Goal: Task Accomplishment & Management: Use online tool/utility

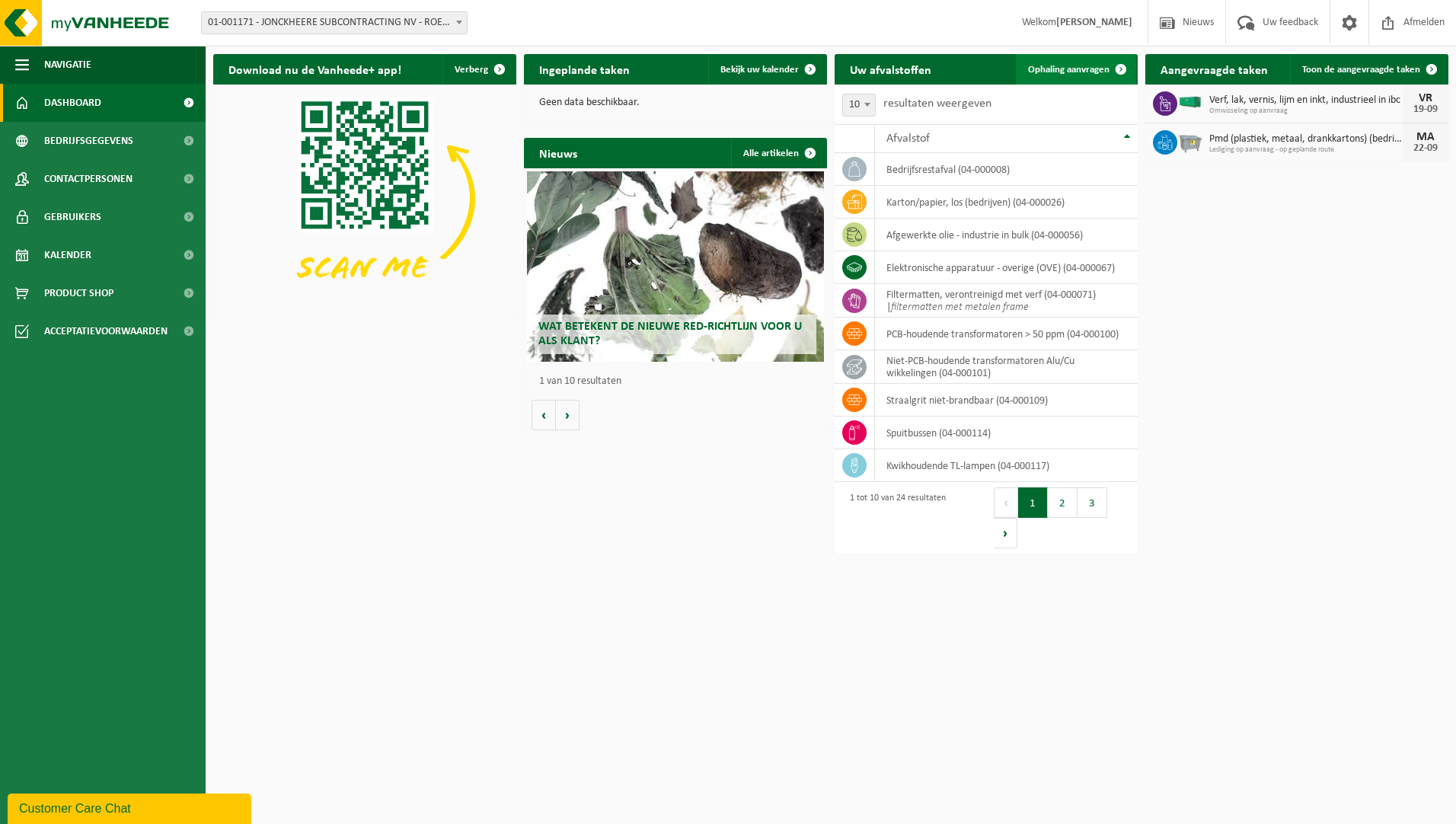
click at [1080, 71] on span "Ophaling aanvragen" at bounding box center [1069, 69] width 82 height 10
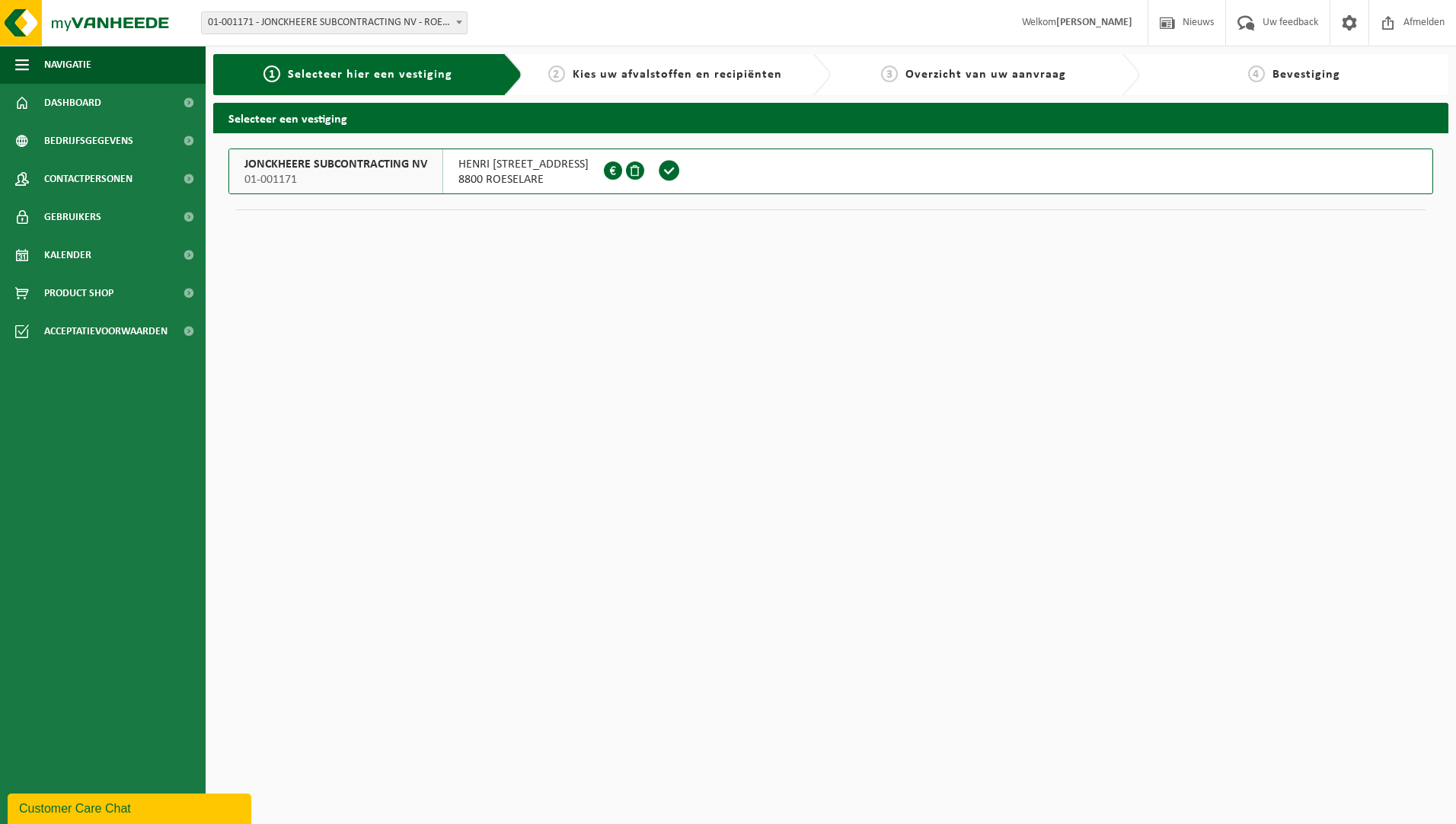
click at [389, 177] on span "01-001171" at bounding box center [336, 179] width 183 height 15
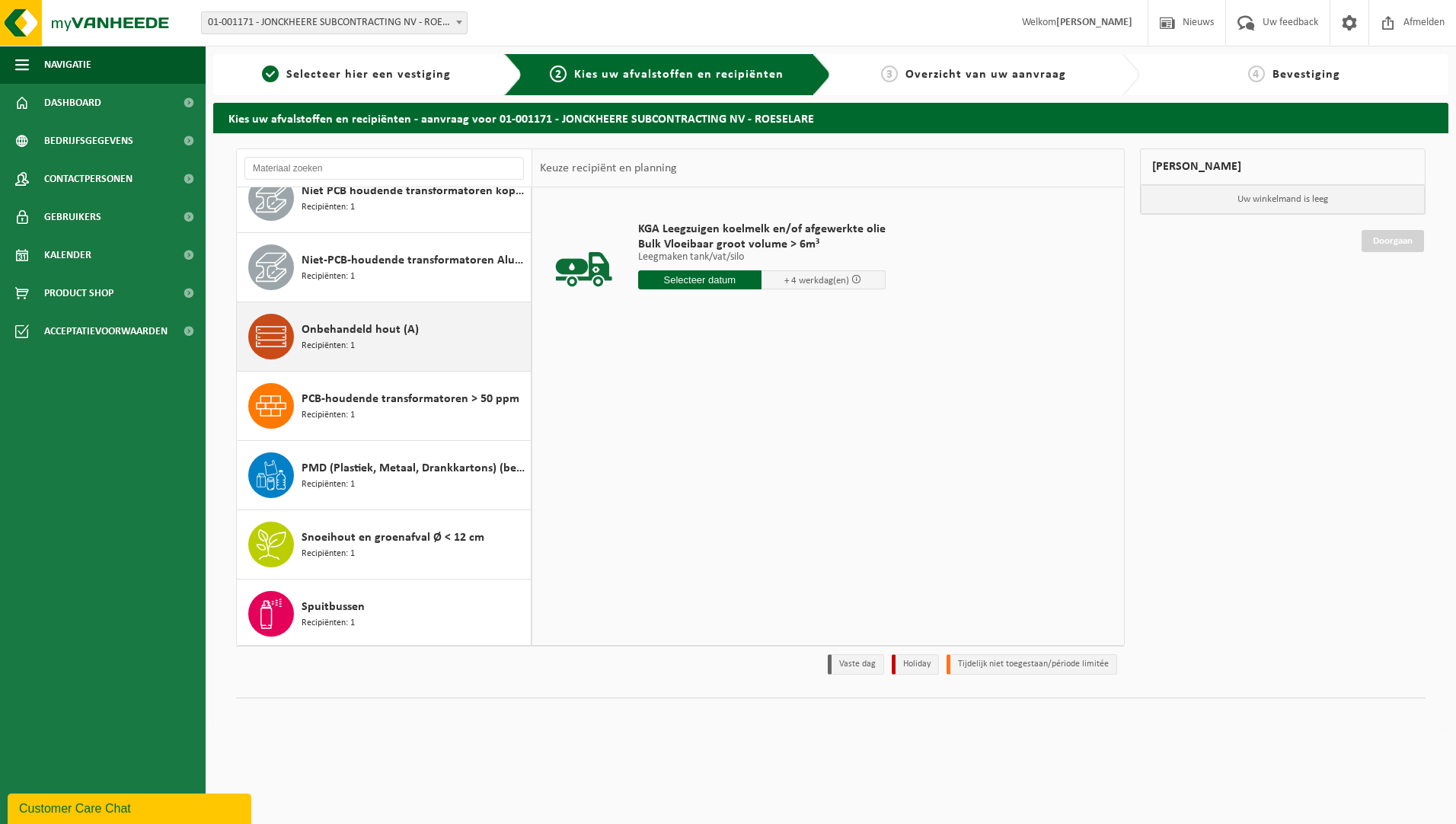
scroll to position [990, 0]
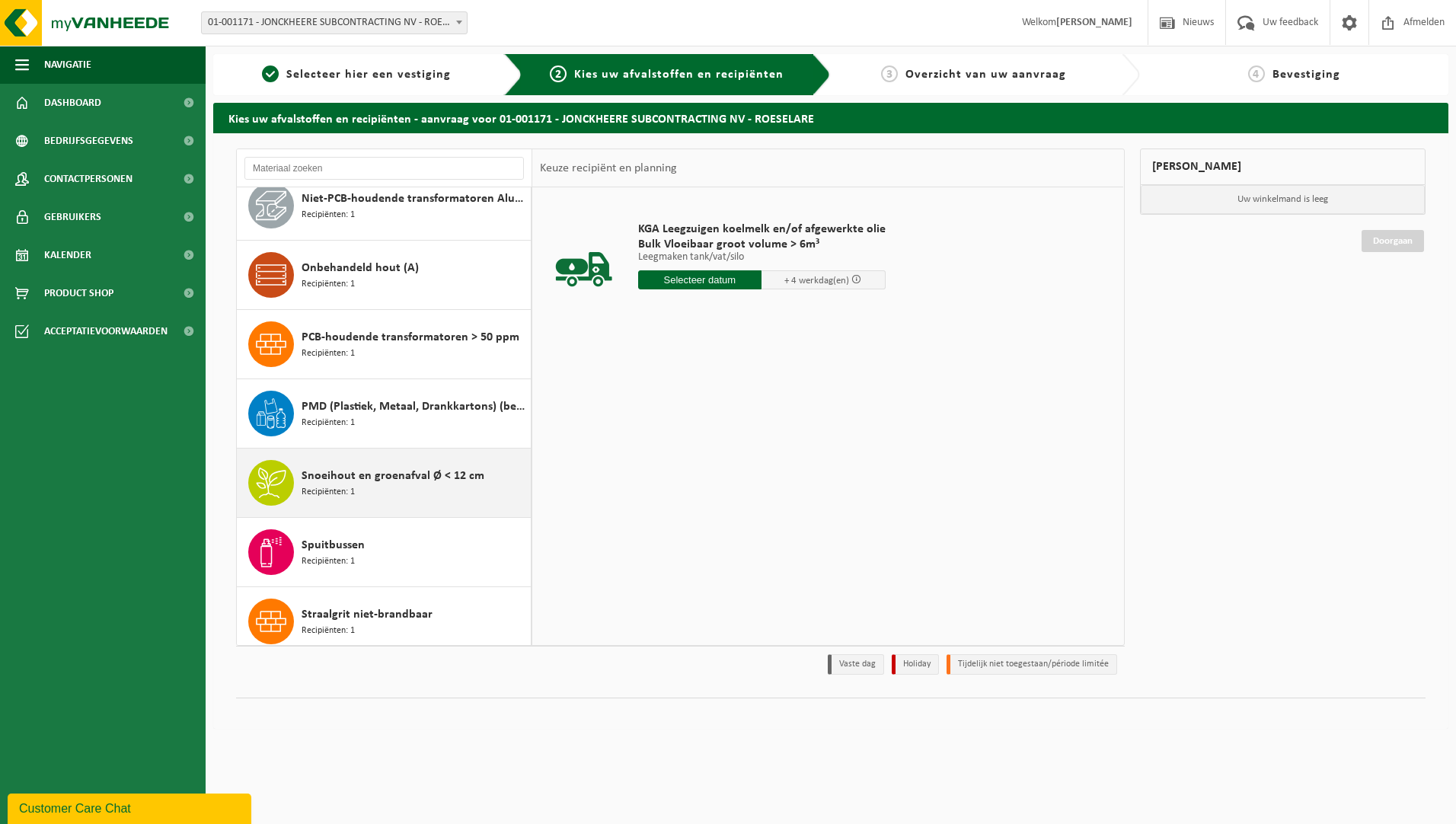
click at [377, 469] on span "Snoeihout en groenafval Ø < 12 cm" at bounding box center [393, 476] width 183 height 18
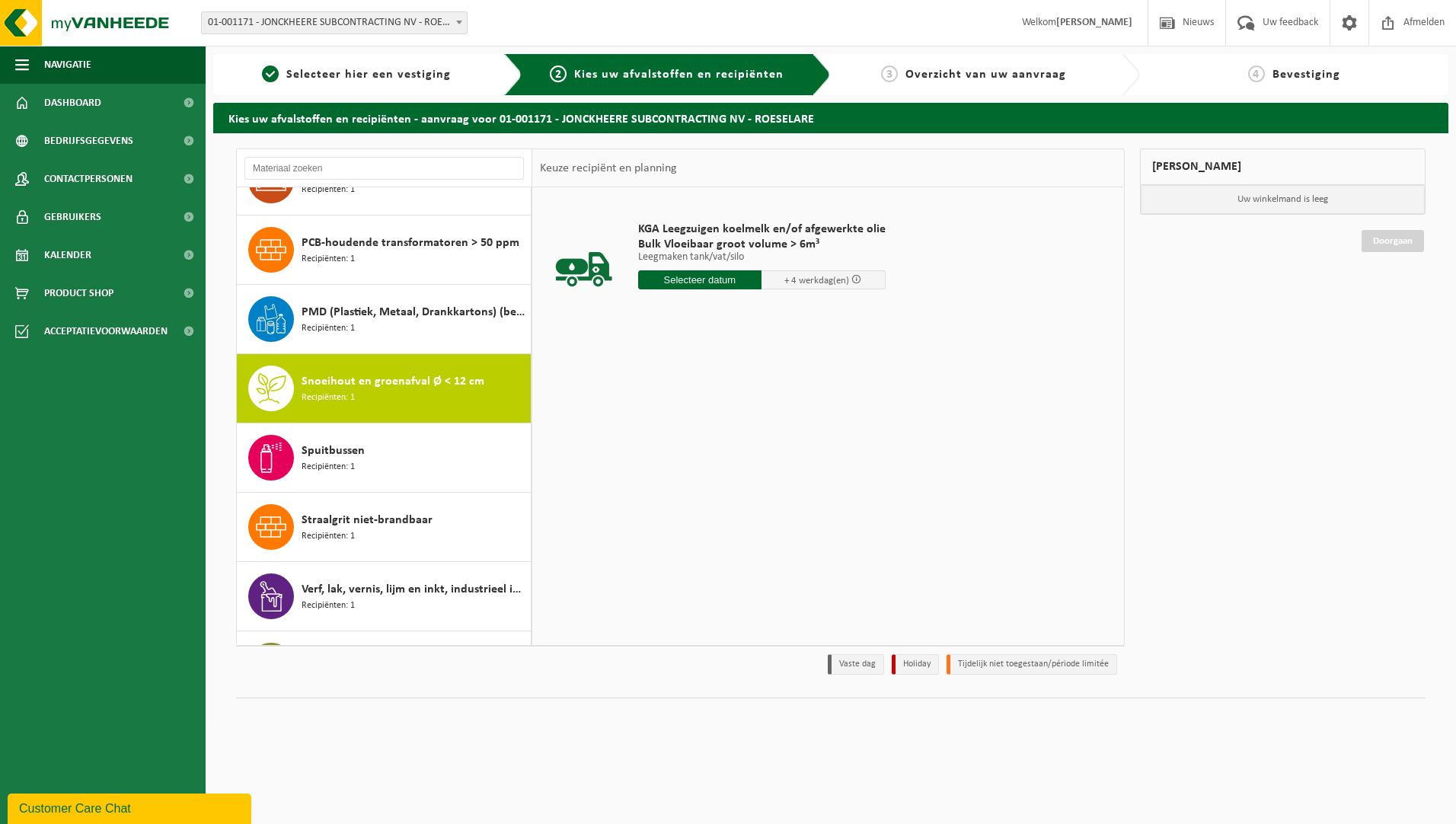
scroll to position [1137, 0]
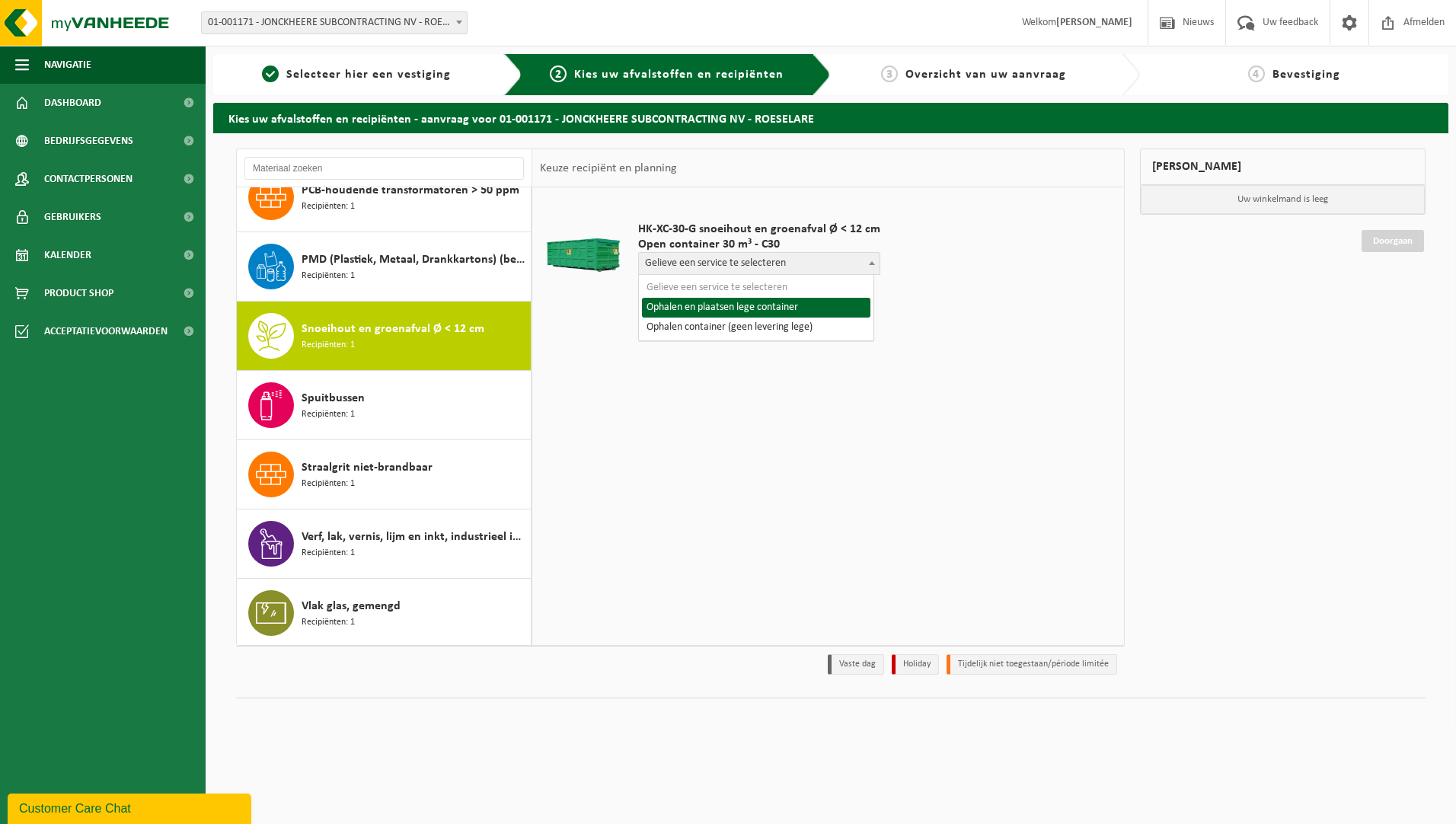
click at [756, 264] on span "Gelieve een service te selecteren" at bounding box center [759, 264] width 240 height 22
select select "P2PL-VEL-098237_HK-XC-30-GN-00_04-000146_72"
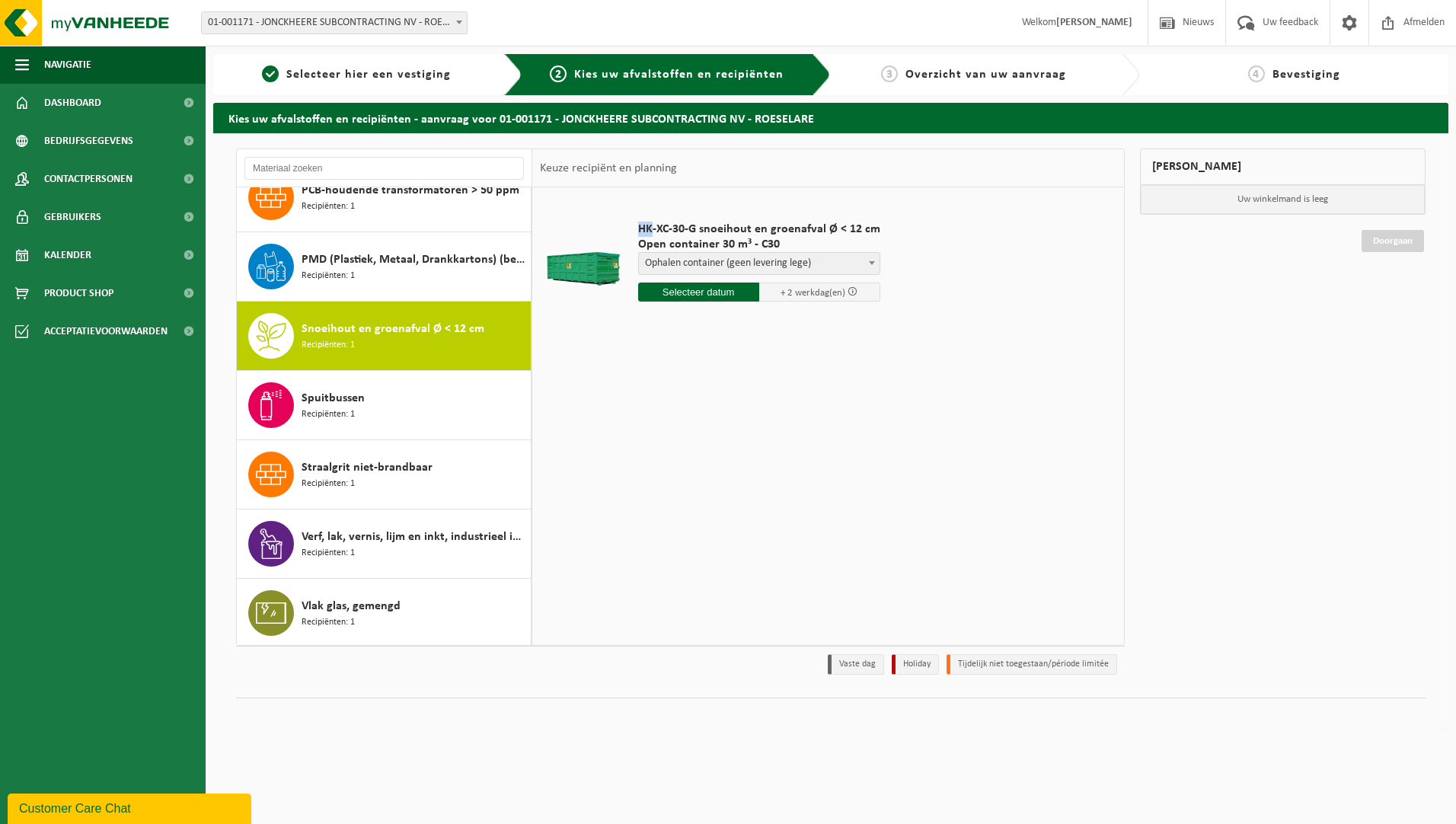
click at [798, 328] on td "HK-XC-30-G snoeihout en groenafval Ø < 12 cm Open container 30 m³ - C30 Gelieve…" at bounding box center [871, 265] width 490 height 141
drag, startPoint x: 798, startPoint y: 328, endPoint x: 726, endPoint y: 294, distance: 79.6
click at [726, 294] on input "text" at bounding box center [699, 292] width 121 height 19
click at [708, 455] on div "24" at bounding box center [705, 451] width 26 height 24
type input "Van 2025-09-24"
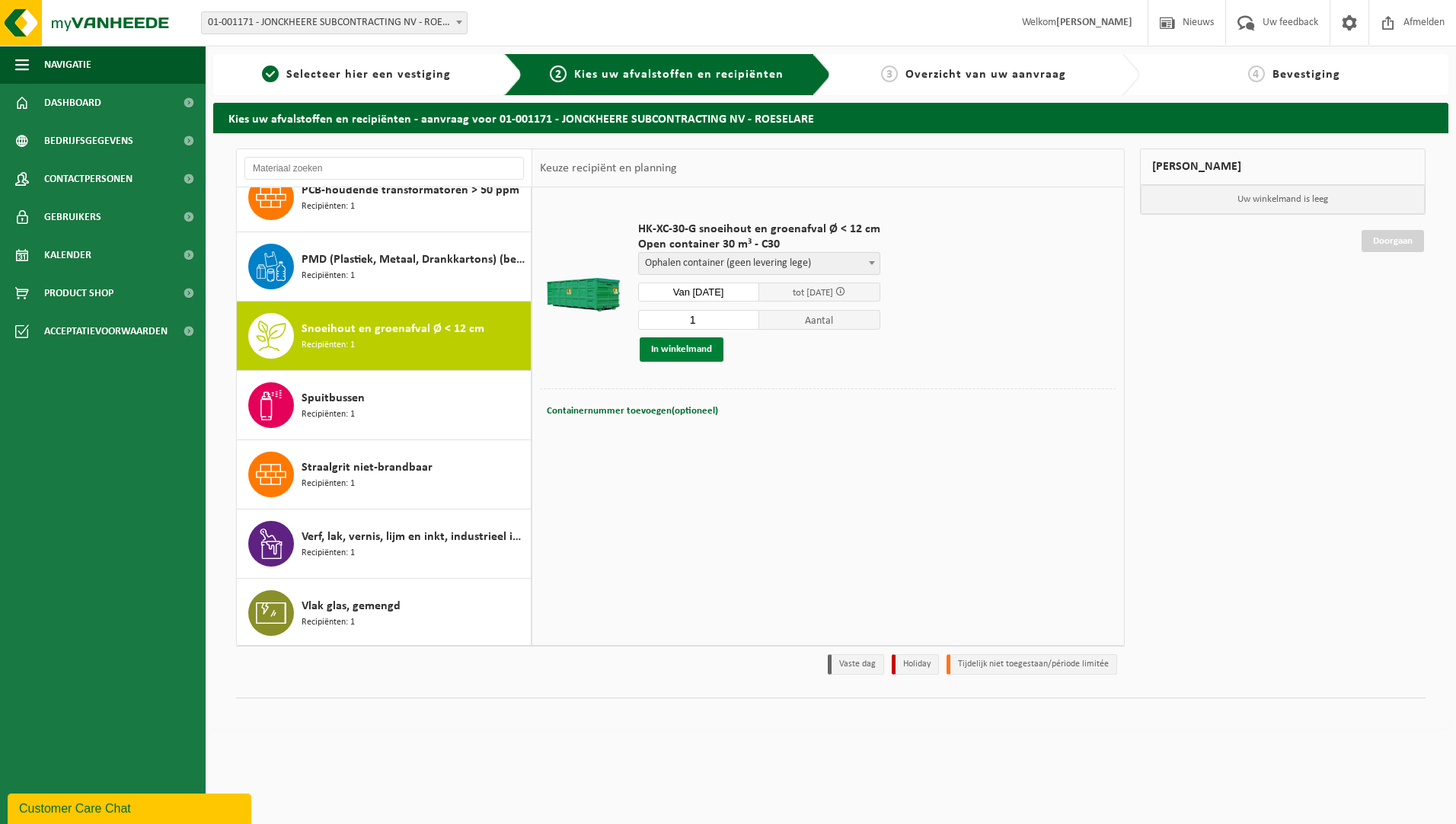
click at [675, 344] on button "In winkelmand" at bounding box center [682, 349] width 83 height 24
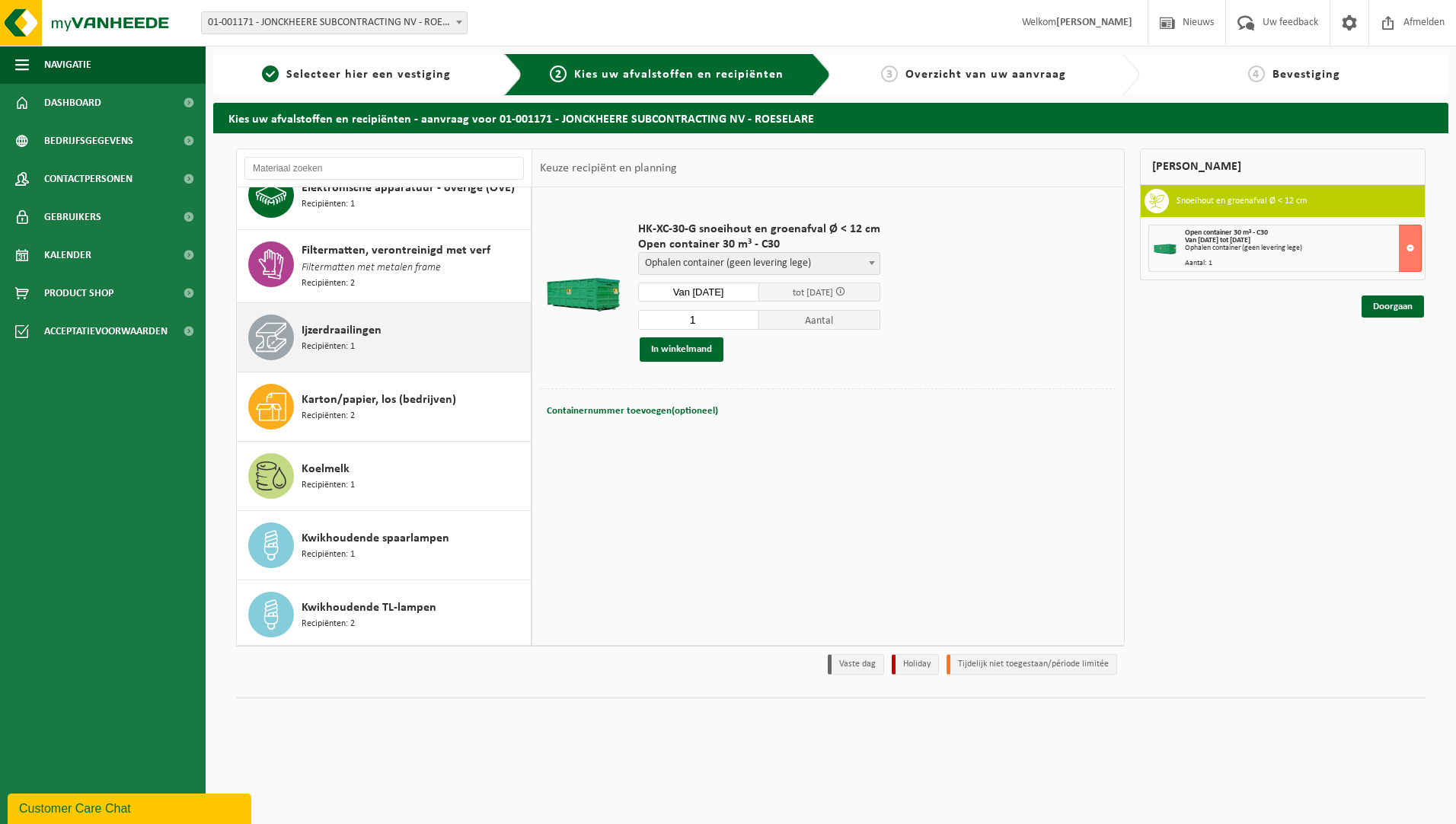
scroll to position [0, 0]
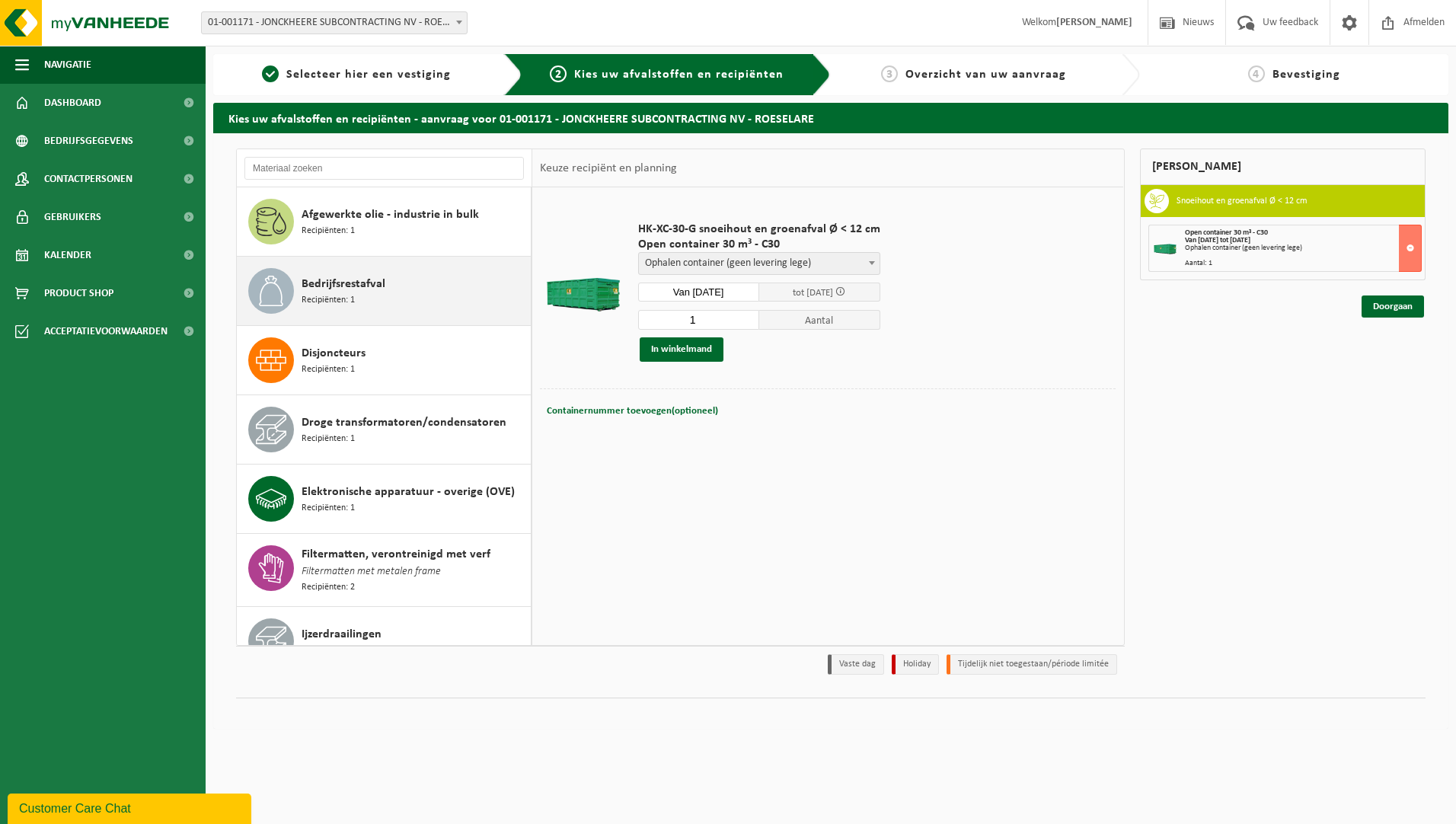
click at [397, 295] on div "Bedrijfsrestafval Recipiënten: 1" at bounding box center [414, 291] width 226 height 45
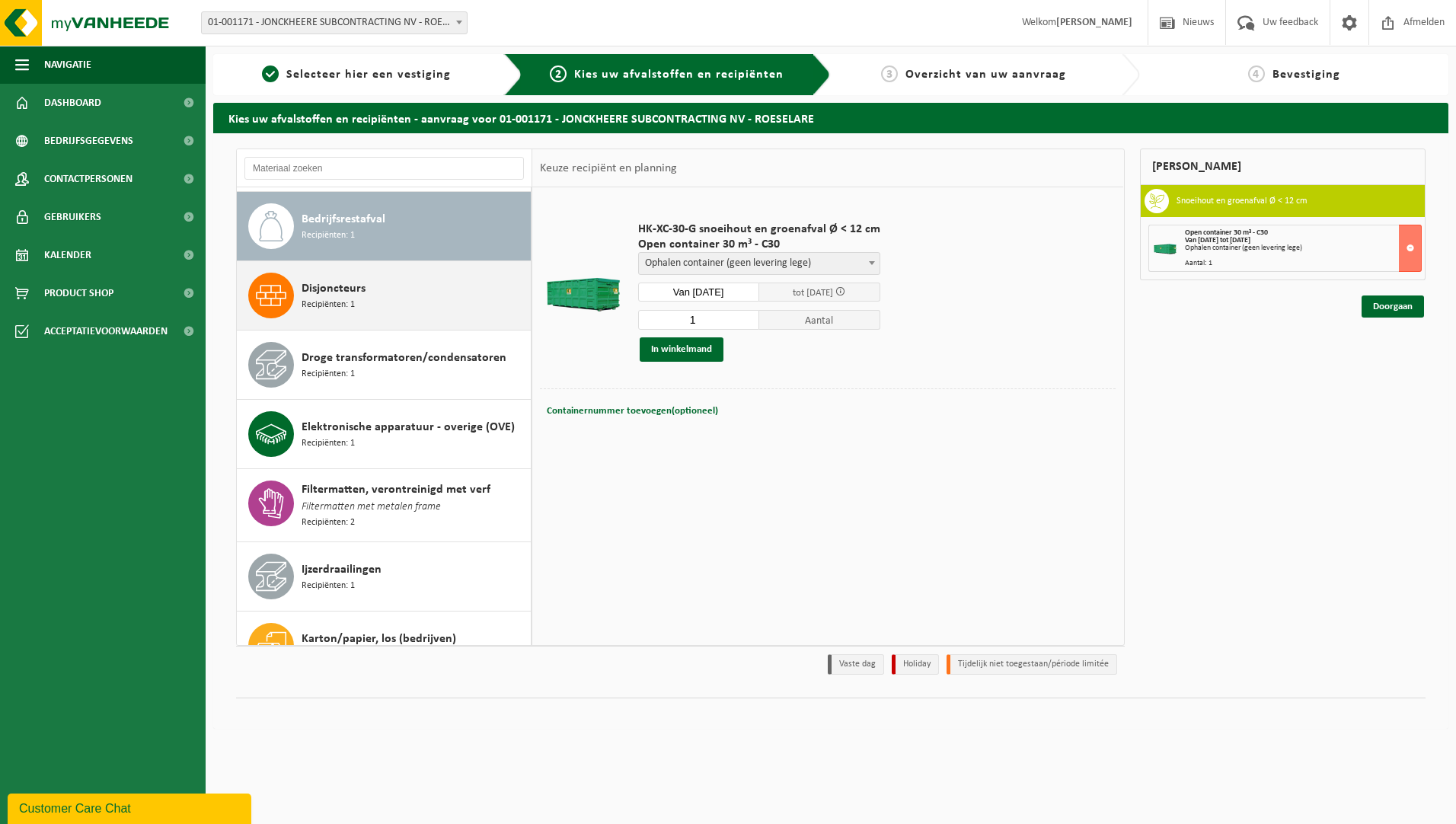
scroll to position [69, 0]
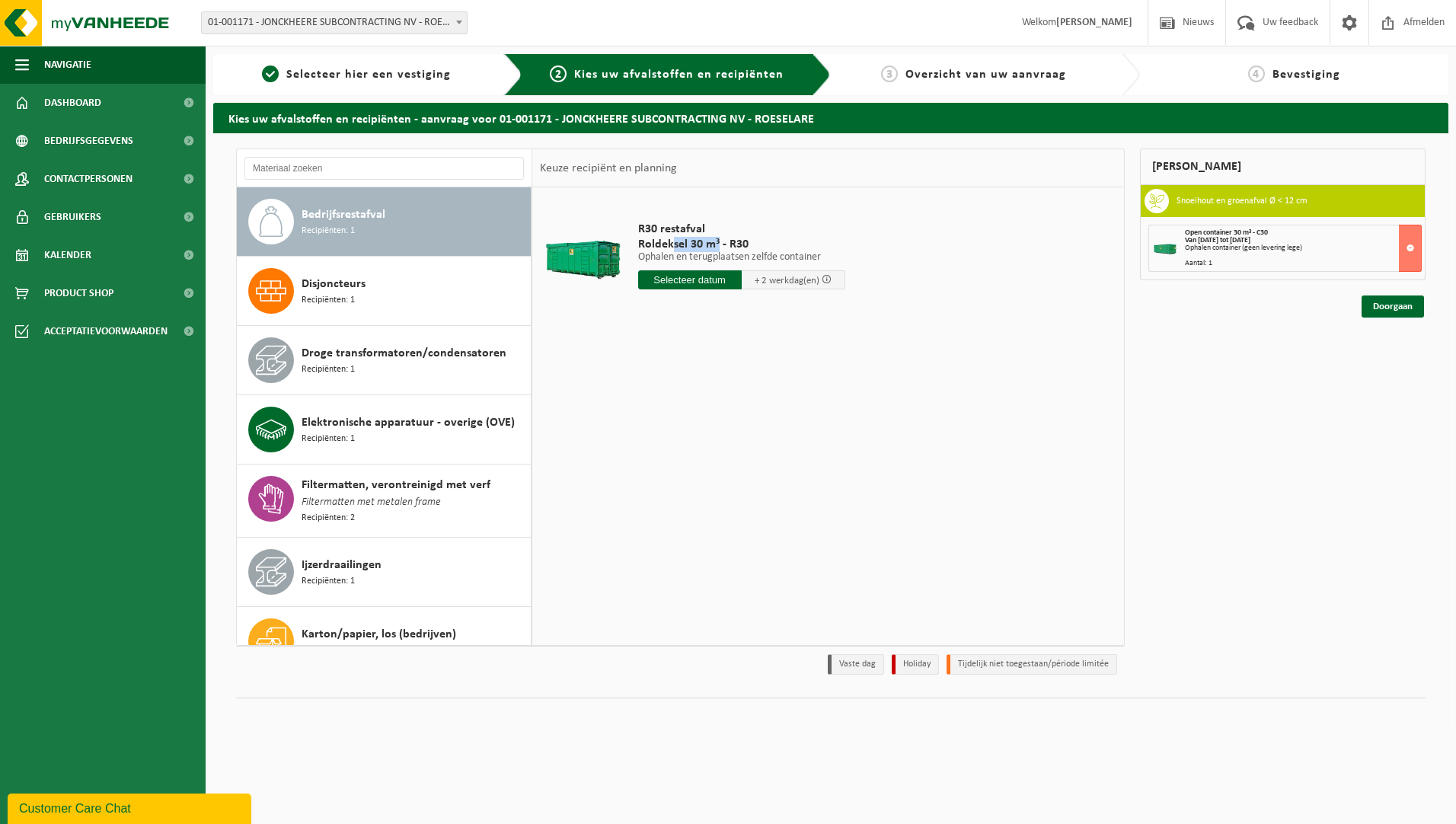
drag, startPoint x: 717, startPoint y: 240, endPoint x: 675, endPoint y: 243, distance: 42.1
click at [675, 243] on span "Roldeksel 30 m³ - R30" at bounding box center [742, 244] width 208 height 15
drag, startPoint x: 675, startPoint y: 243, endPoint x: 844, endPoint y: 212, distance: 171.8
click at [844, 212] on div "R30 restafval Roldeksel 30 m³ - R30 Ophalen en terugplaatsen zelfde container O…" at bounding box center [742, 259] width 222 height 106
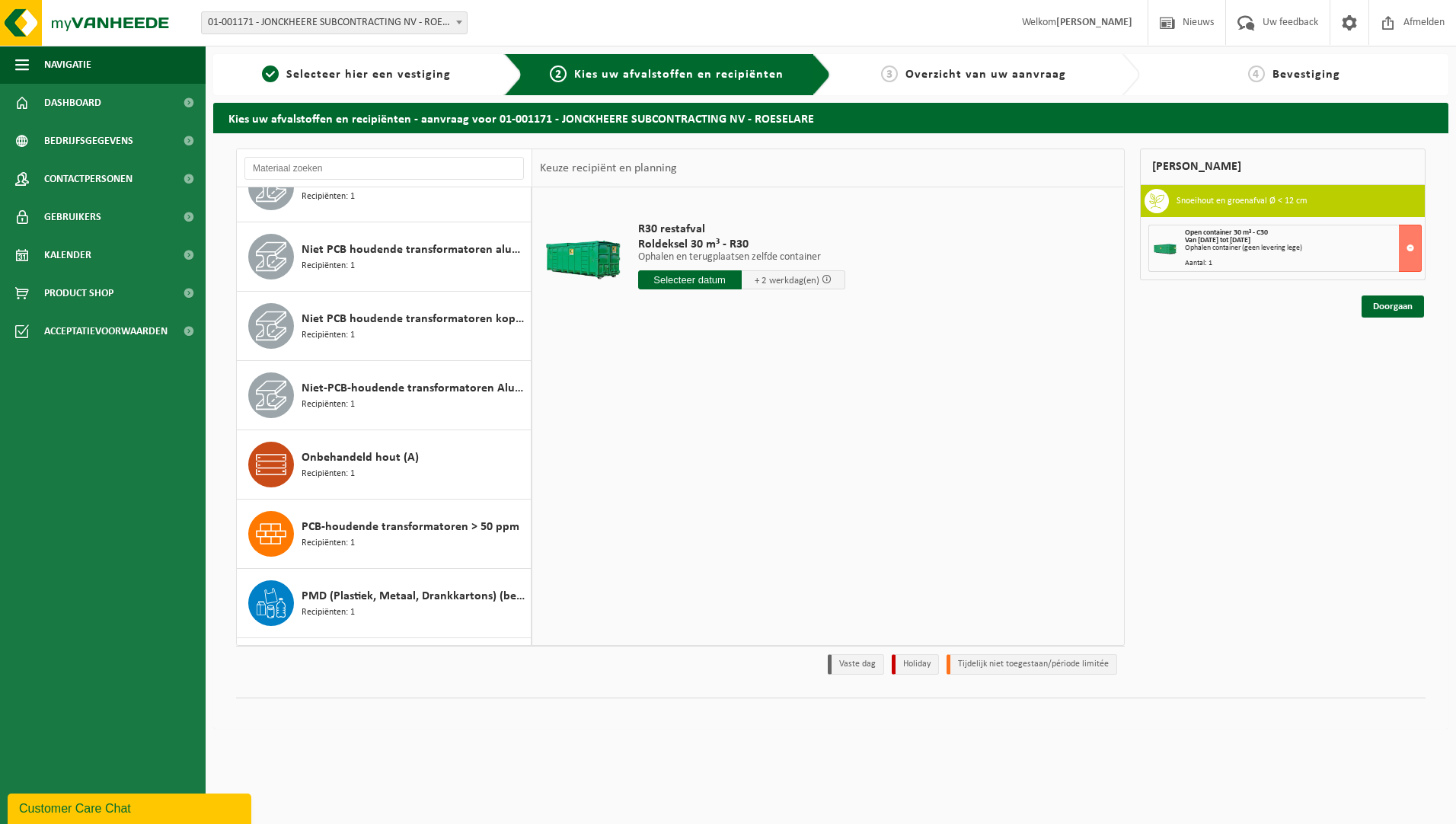
scroll to position [831, 0]
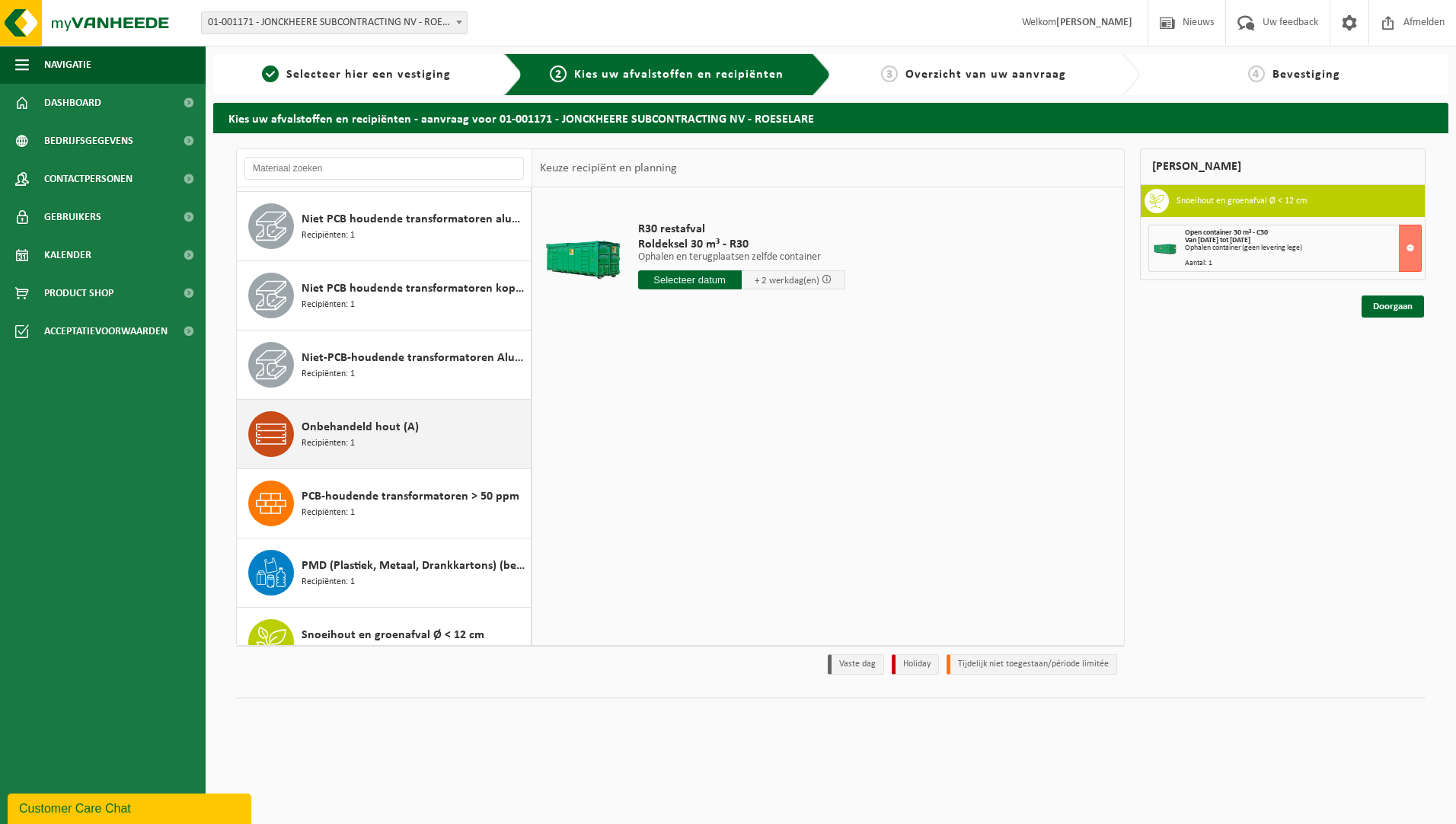
click at [416, 430] on div "Onbehandeld hout (A) Recipiënten: 1" at bounding box center [414, 434] width 226 height 45
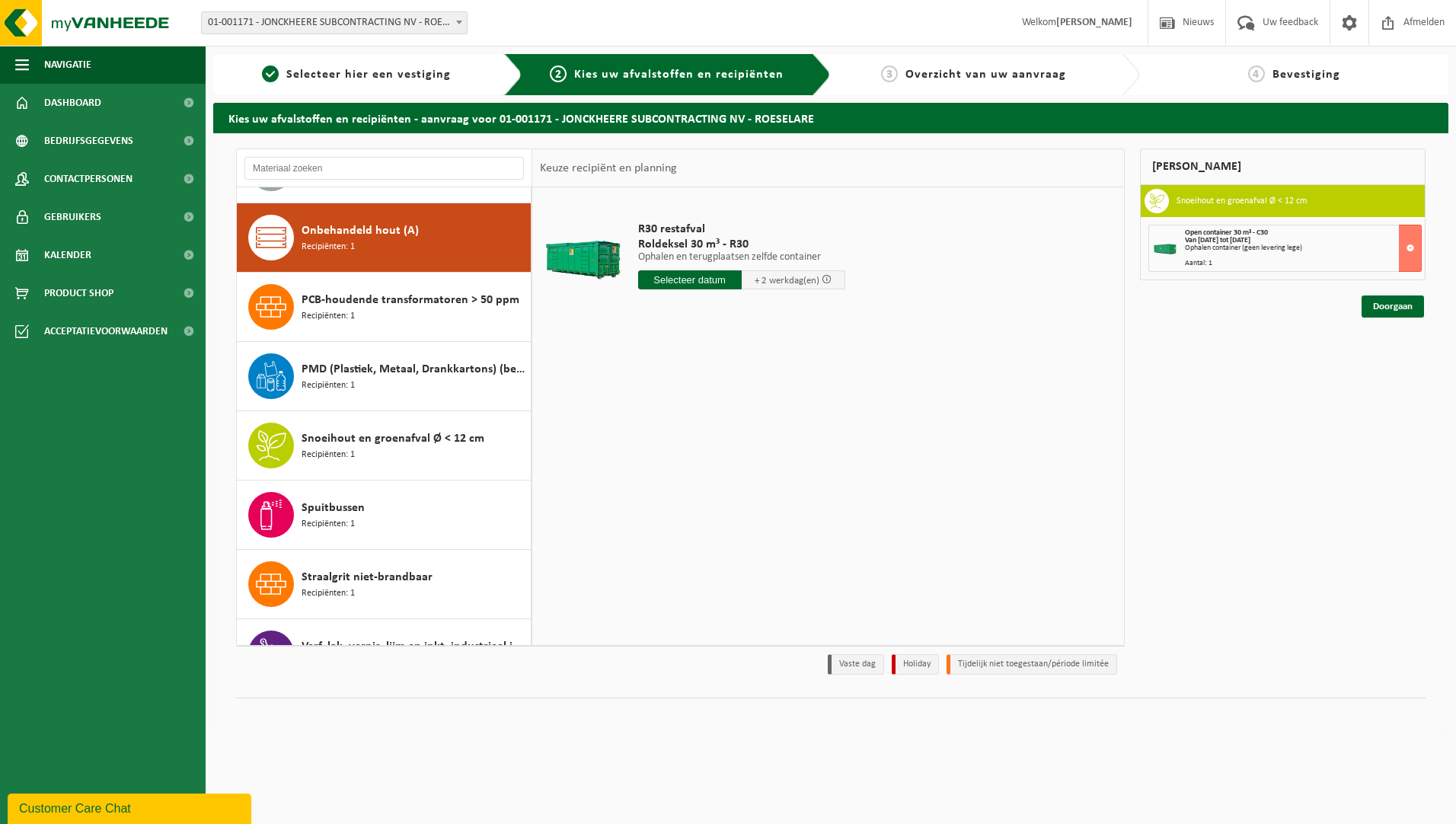
scroll to position [1041, 0]
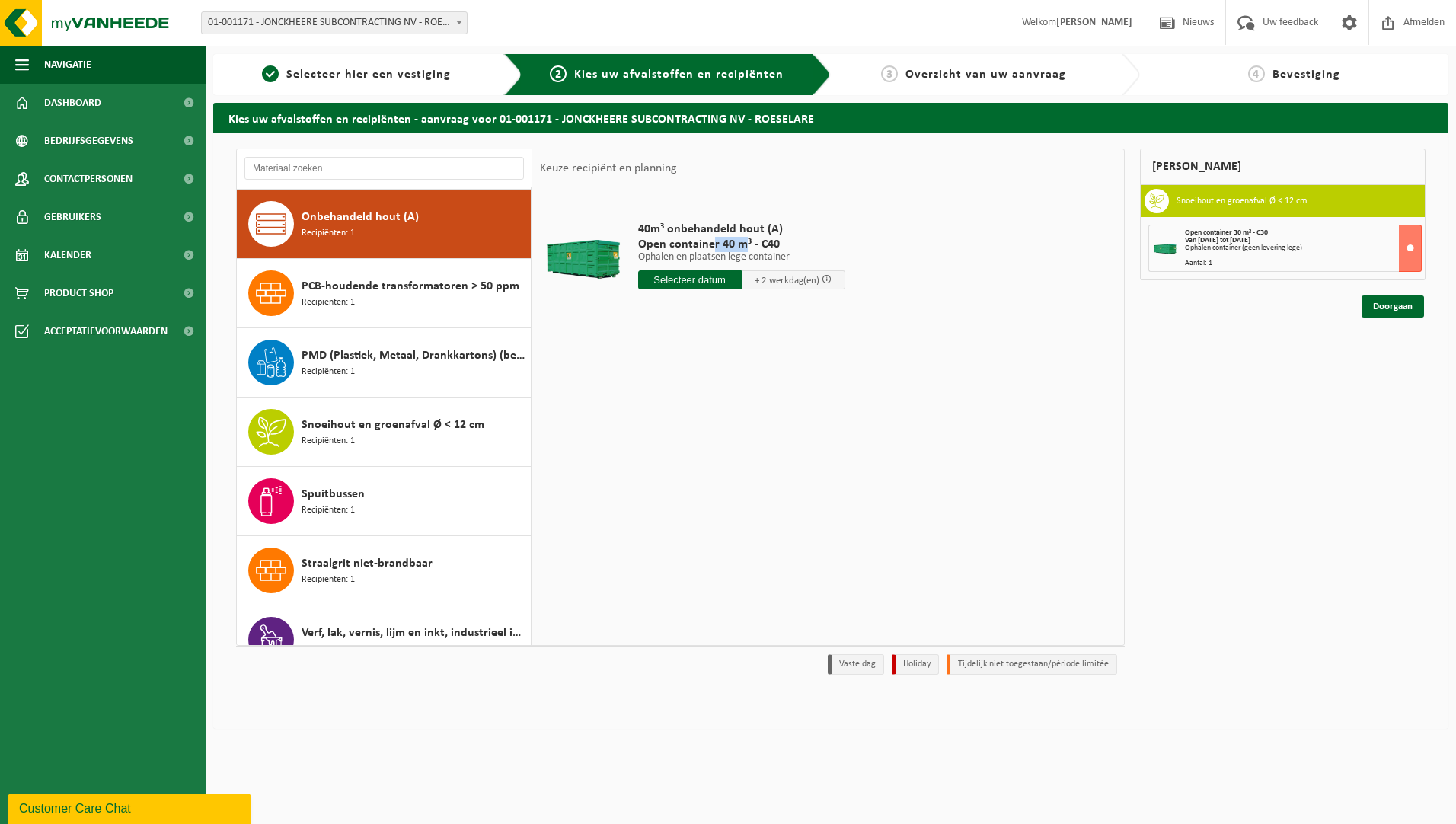
drag, startPoint x: 744, startPoint y: 241, endPoint x: 713, endPoint y: 247, distance: 31.6
click at [713, 247] on span "Open container 40 m³ - C40" at bounding box center [742, 244] width 208 height 15
drag, startPoint x: 713, startPoint y: 247, endPoint x: 657, endPoint y: 364, distance: 129.7
click at [657, 364] on div "40m³ onbehandeld hout (A) Open container 40 m³ - C40 Ophalen en plaatsen lege c…" at bounding box center [828, 416] width 591 height 457
click at [1386, 303] on link "Doorgaan" at bounding box center [1393, 306] width 63 height 22
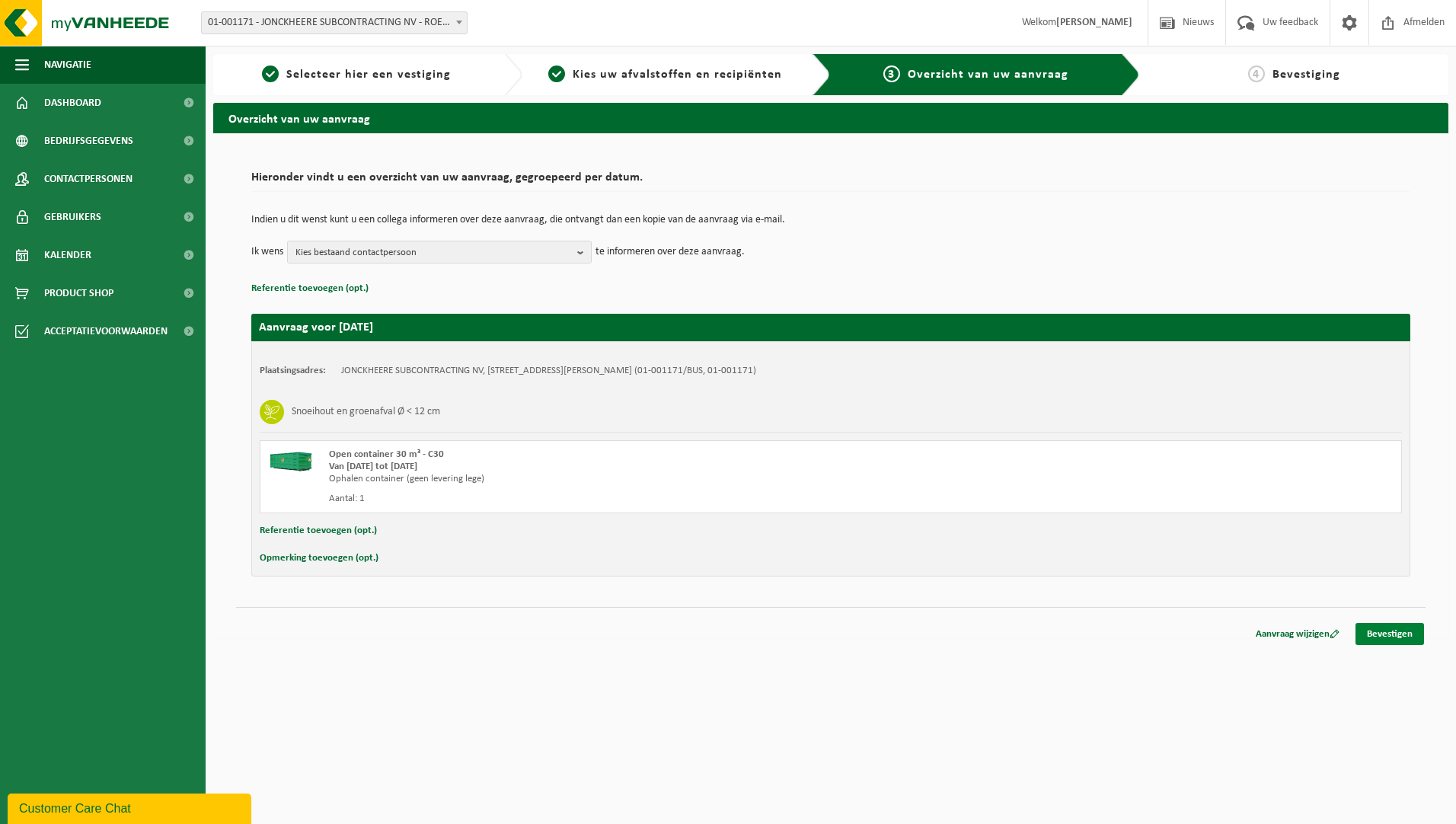
click at [1383, 625] on link "Bevestigen" at bounding box center [1390, 634] width 69 height 22
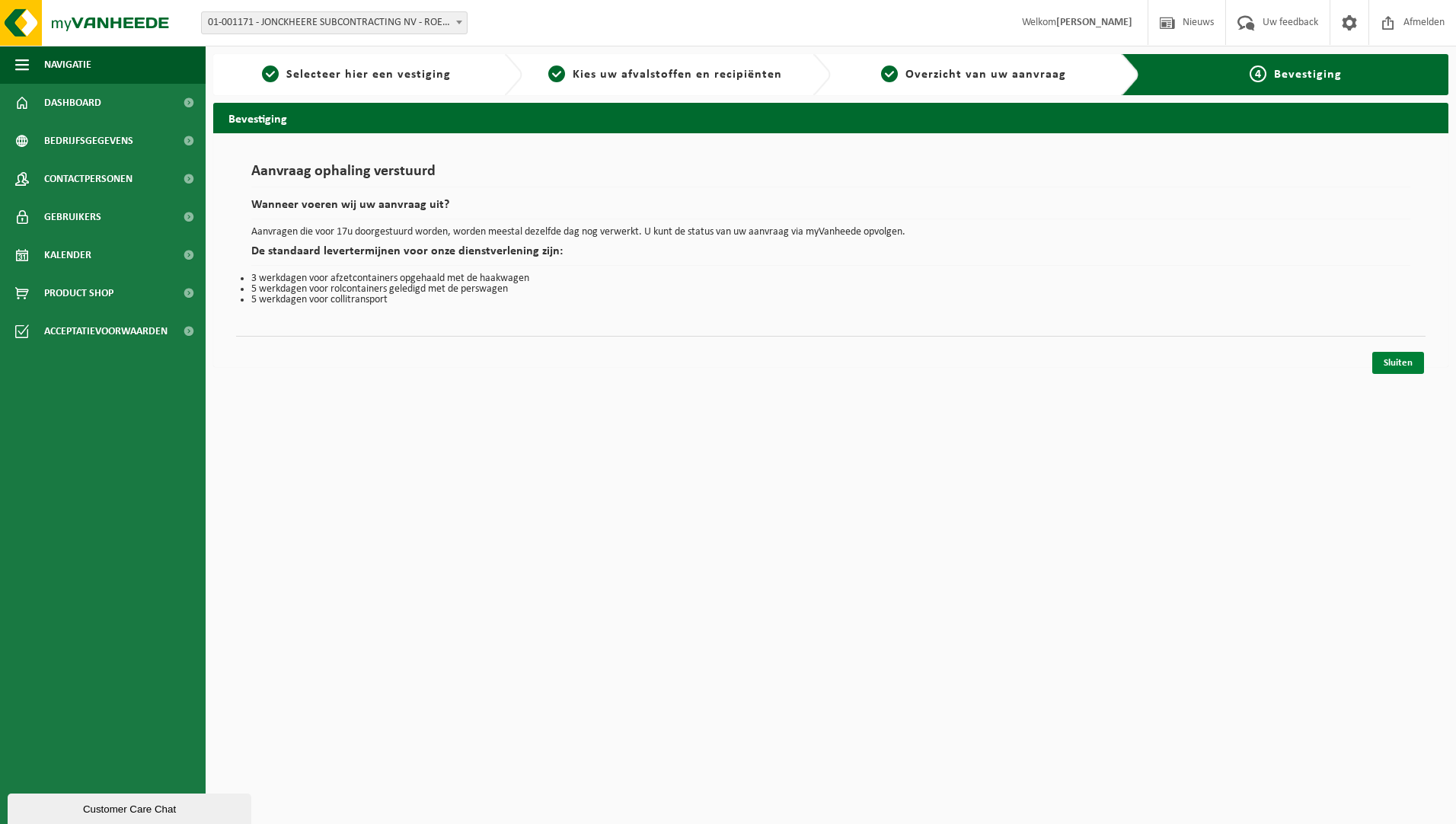
click at [1385, 372] on link "Sluiten" at bounding box center [1398, 363] width 52 height 22
